Goal: Task Accomplishment & Management: Use online tool/utility

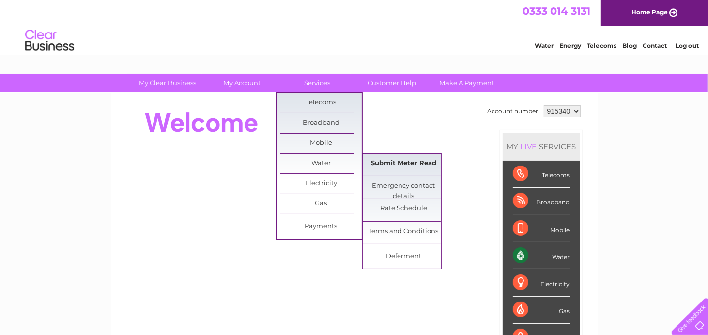
click at [389, 163] on link "Submit Meter Read" at bounding box center [403, 164] width 81 height 20
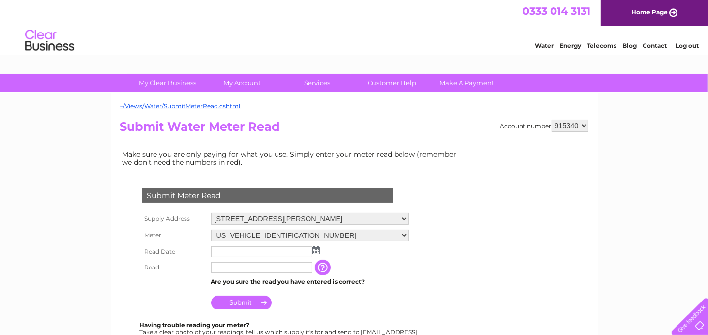
scroll to position [49, 0]
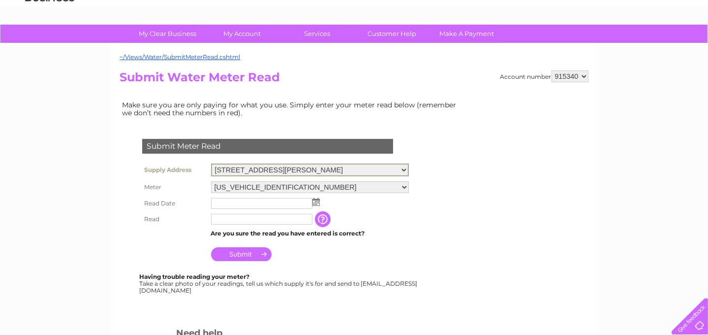
click at [402, 169] on select "1-3 St. Catherine Street, Cupar, Fife, KY15 4LS 2 High Street, Dundee, Angus, D…" at bounding box center [310, 169] width 198 height 13
select select "563772"
click at [211, 163] on select "1-3 St. Catherine Street, Cupar, Fife, KY15 4LS 2 High Street, Dundee, Angus, D…" at bounding box center [310, 169] width 198 height 13
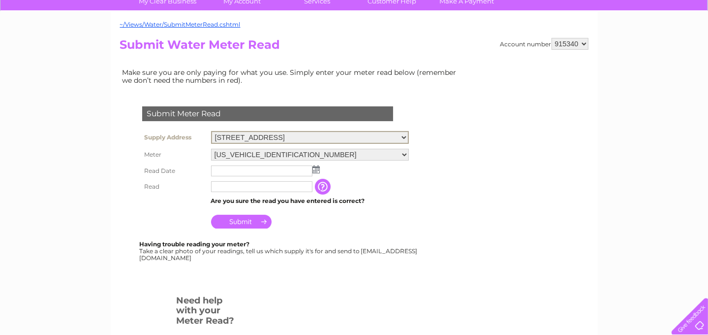
scroll to position [98, 0]
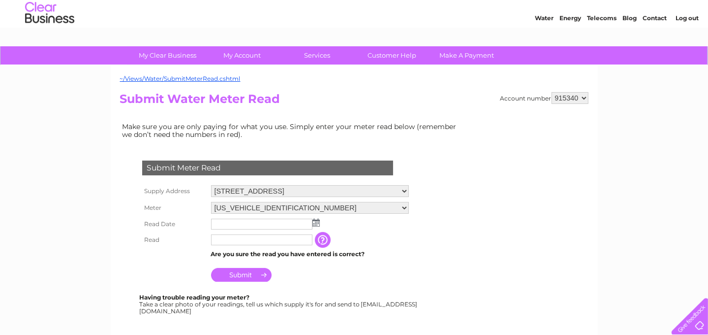
scroll to position [98, 0]
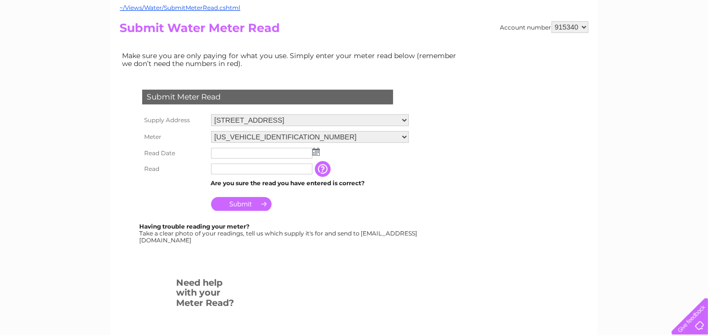
click at [402, 135] on select "06ELSTER06A260408" at bounding box center [310, 137] width 198 height 12
click at [402, 172] on td "The reading you have just taken from your water meter. Our records indicate you…" at bounding box center [372, 170] width 79 height 16
click at [403, 119] on select "[STREET_ADDRESS][GEOGRAPHIC_DATA][PERSON_NAME][STREET_ADDRESS]" at bounding box center [310, 120] width 198 height 13
select select "539043"
click at [211, 114] on select "[STREET_ADDRESS][GEOGRAPHIC_DATA][PERSON_NAME][STREET_ADDRESS]" at bounding box center [310, 120] width 198 height 13
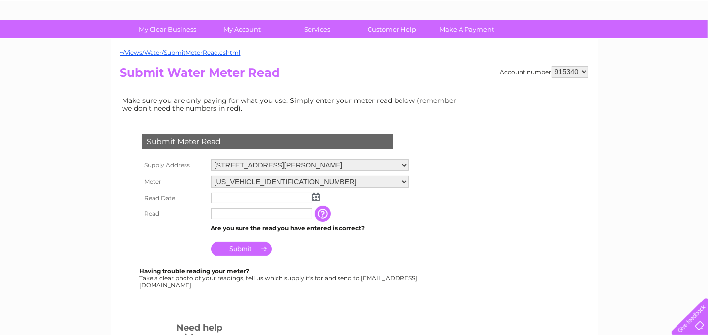
scroll to position [98, 0]
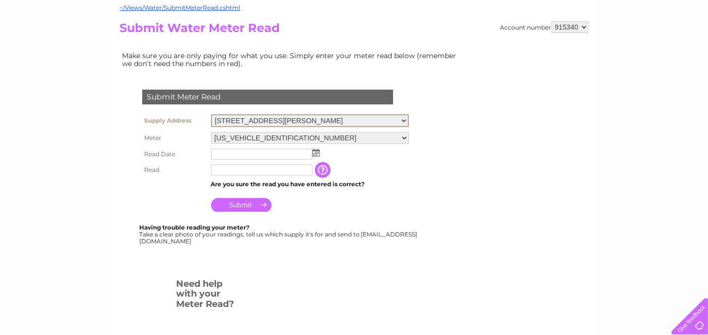
click at [403, 120] on select "[STREET_ADDRESS][GEOGRAPHIC_DATA][PERSON_NAME][STREET_ADDRESS]" at bounding box center [310, 120] width 198 height 13
select select "563772"
click at [211, 114] on select "[STREET_ADDRESS][GEOGRAPHIC_DATA][PERSON_NAME][STREET_ADDRESS]" at bounding box center [310, 120] width 198 height 13
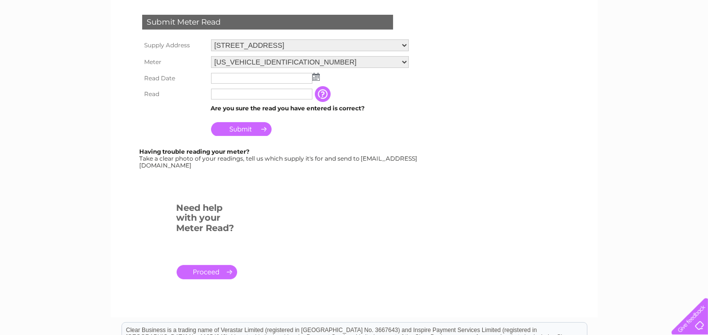
scroll to position [197, 0]
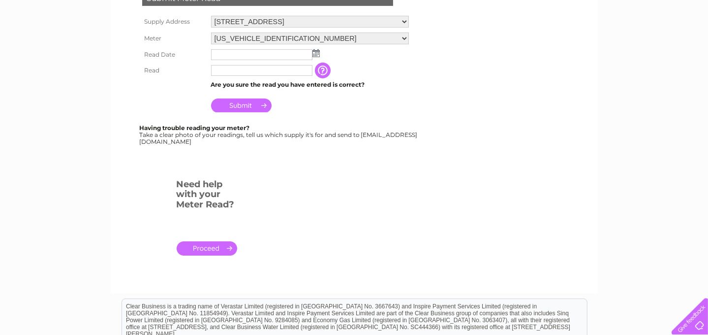
click at [318, 53] on img at bounding box center [315, 53] width 7 height 8
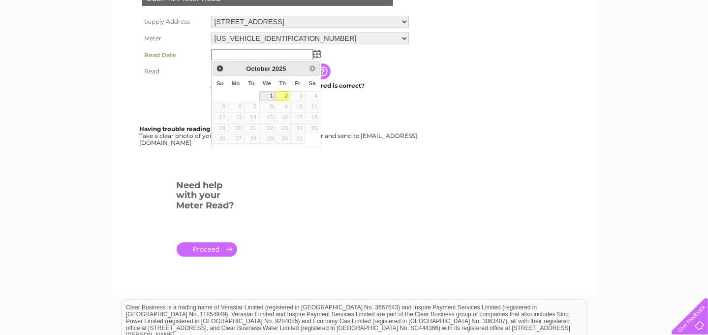
click at [270, 95] on link "1" at bounding box center [267, 96] width 16 height 10
type input "2025/10/01"
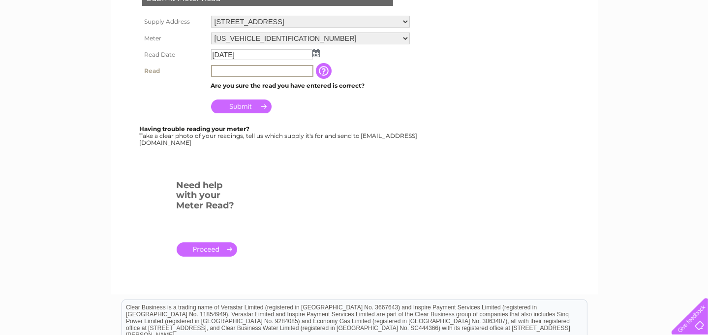
click at [231, 69] on input "text" at bounding box center [262, 71] width 102 height 12
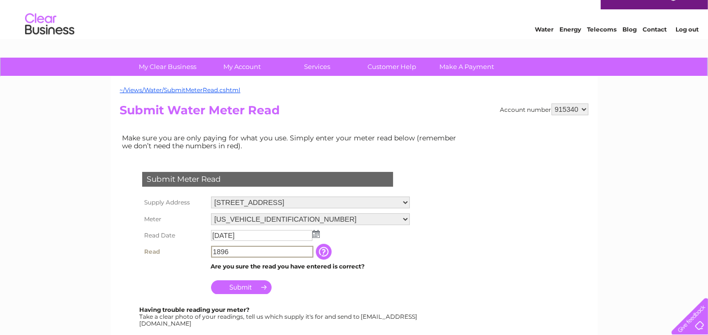
scroll to position [0, 0]
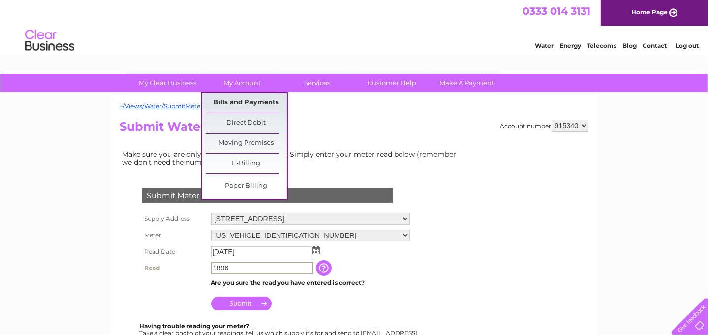
type input "1896"
click at [248, 102] on link "Bills and Payments" at bounding box center [246, 103] width 81 height 20
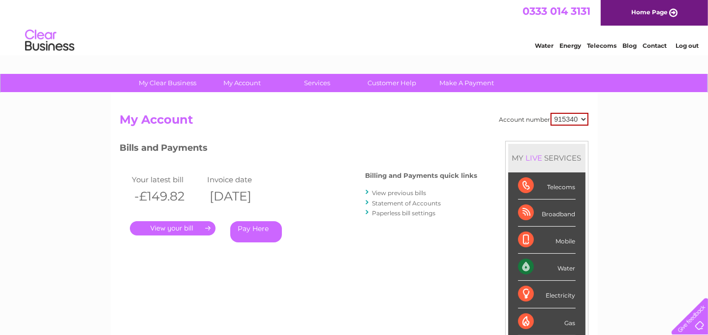
click at [167, 227] on link "." at bounding box center [173, 228] width 86 height 14
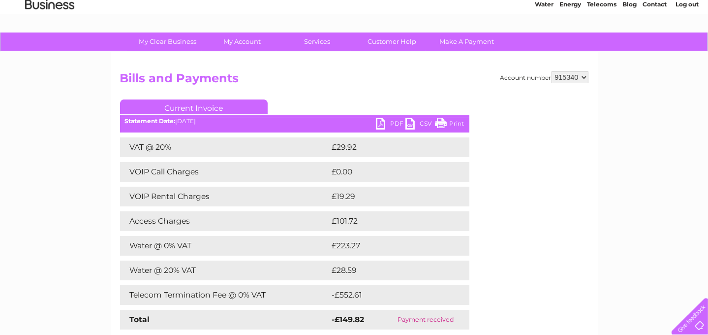
scroll to position [98, 0]
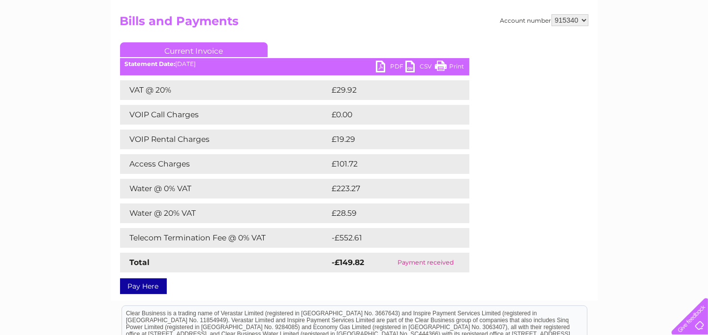
click at [383, 62] on link "PDF" at bounding box center [391, 68] width 30 height 14
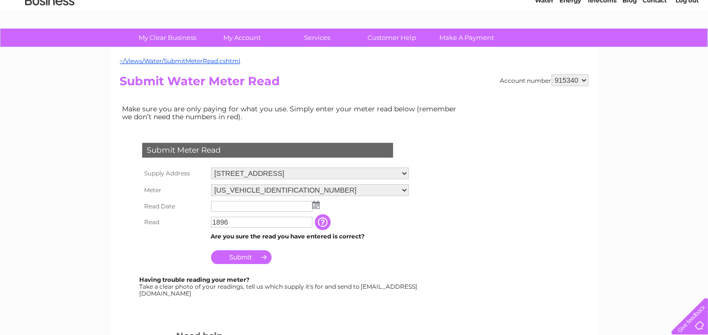
scroll to position [98, 0]
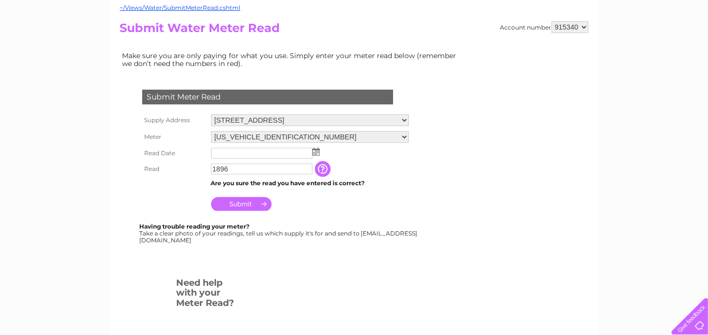
click at [245, 203] on input "Submit" at bounding box center [241, 204] width 61 height 14
click at [317, 149] on img at bounding box center [315, 152] width 7 height 8
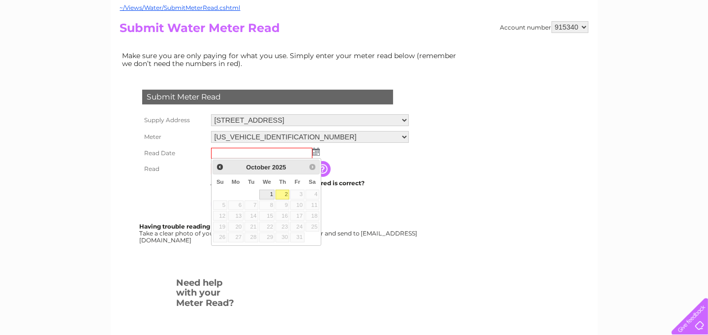
click at [265, 193] on link "1" at bounding box center [267, 194] width 16 height 10
type input "2025/10/01"
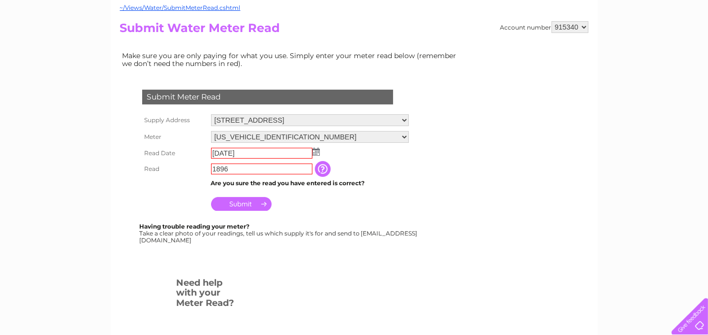
click at [256, 200] on input "Submit" at bounding box center [241, 204] width 61 height 14
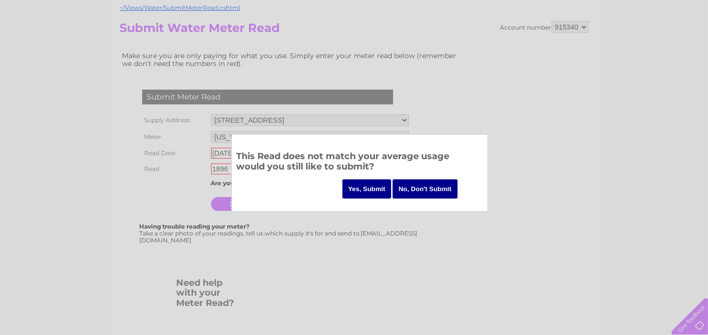
click at [368, 187] on input "Yes, Submit" at bounding box center [366, 188] width 49 height 19
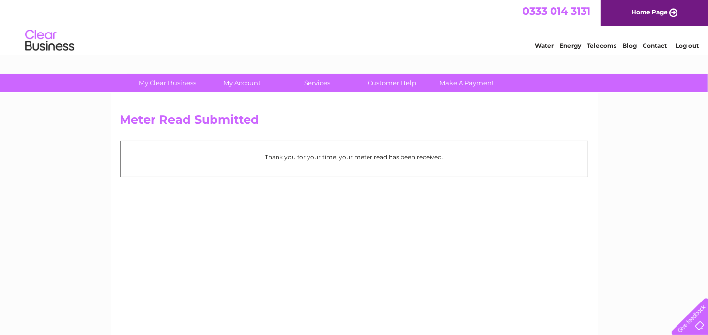
click at [691, 44] on link "Log out" at bounding box center [687, 45] width 23 height 7
